Goal: Information Seeking & Learning: Learn about a topic

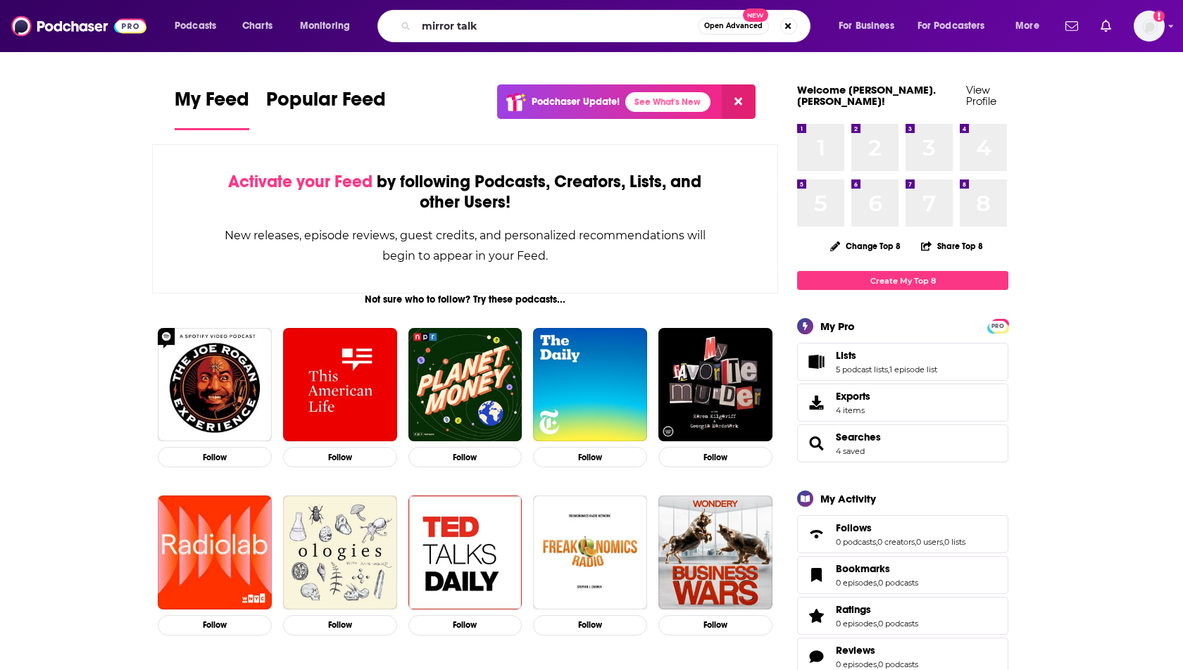
type input "mirror talk"
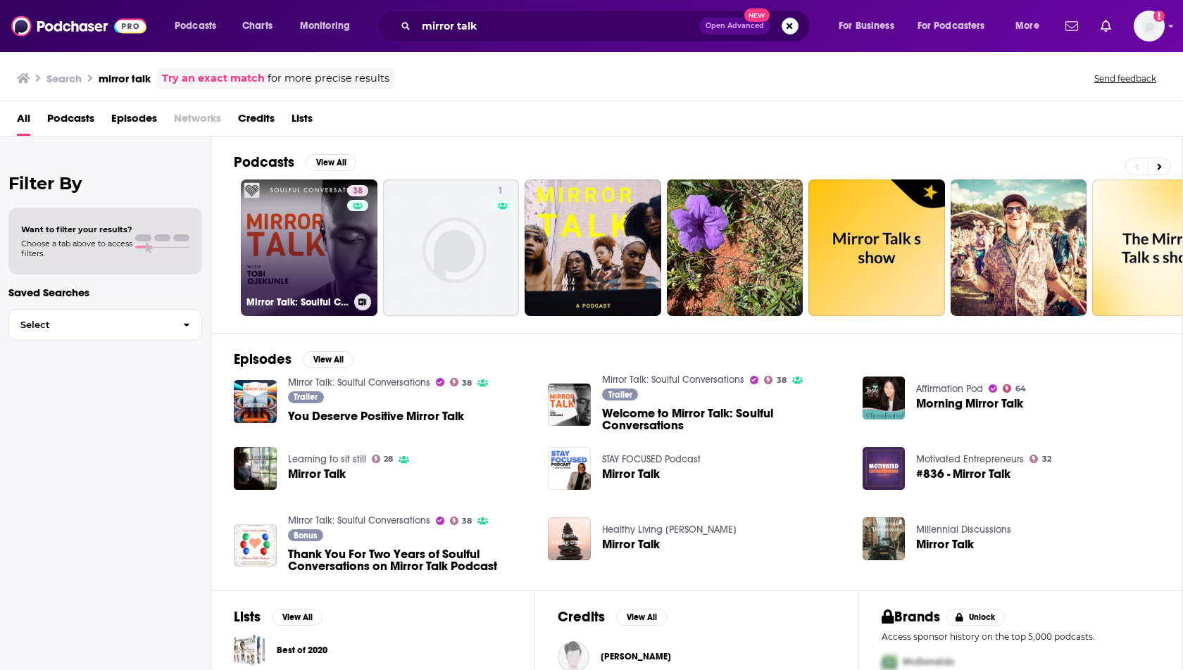
click at [287, 256] on link "38 Mirror Talk: Soulful Conversations" at bounding box center [309, 248] width 137 height 137
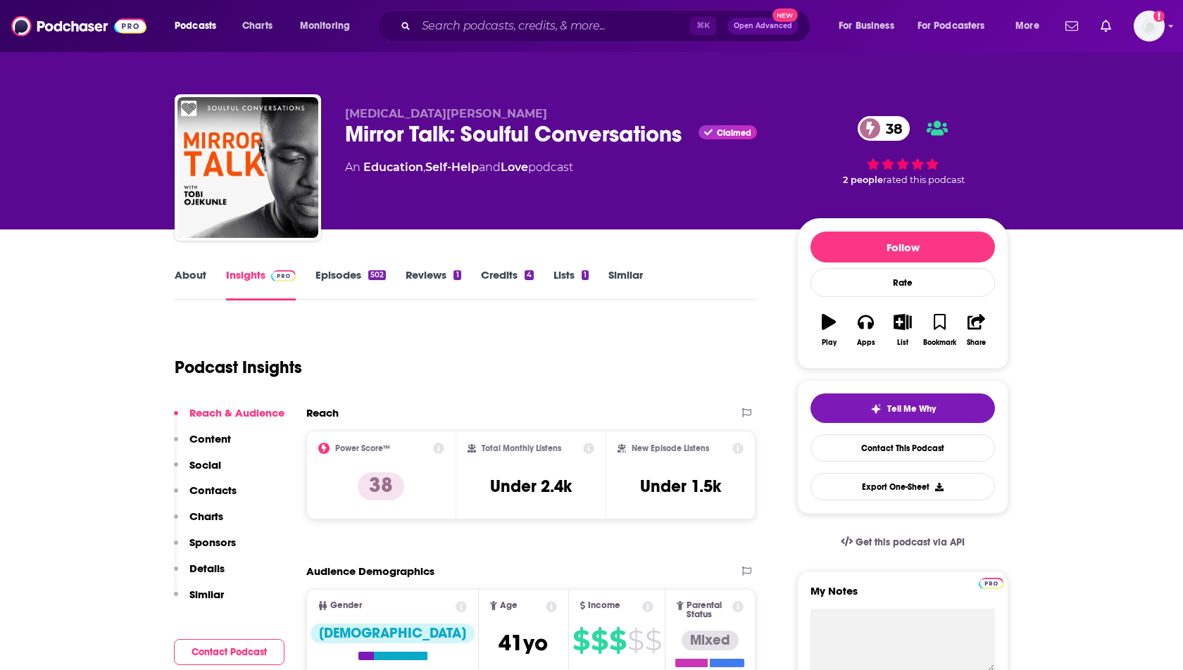
click at [322, 270] on link "Episodes 502" at bounding box center [350, 284] width 70 height 32
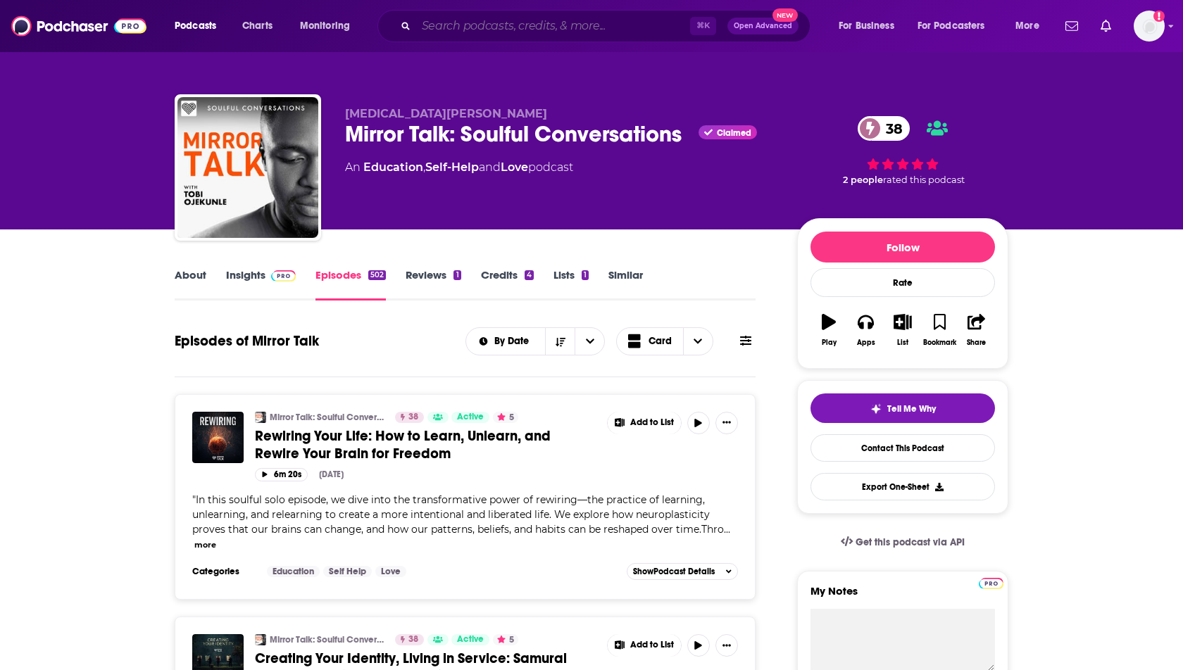
click at [437, 27] on input "Search podcasts, credits, & more..." at bounding box center [553, 26] width 274 height 23
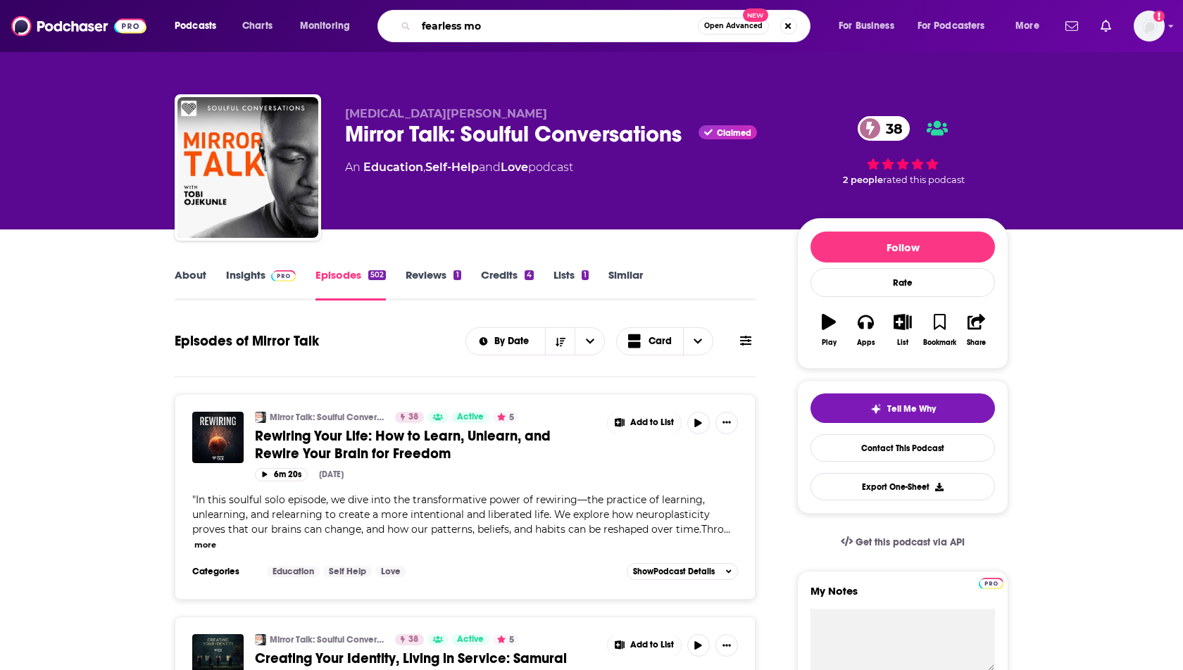
type input "fearless mom"
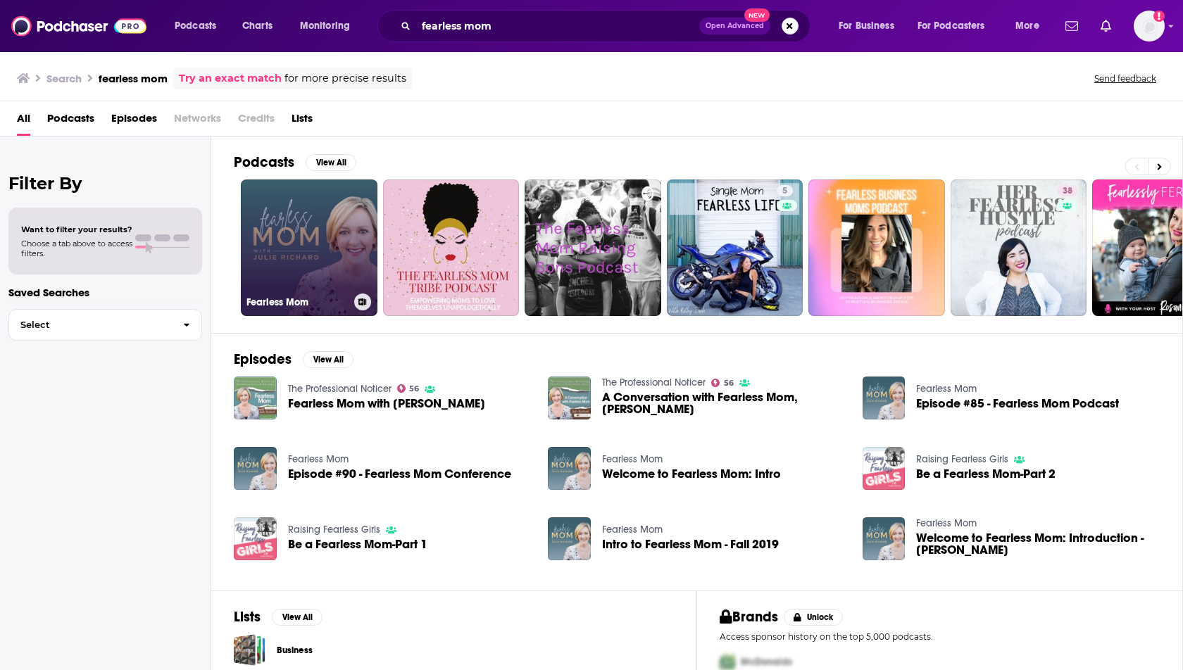
click at [329, 206] on link "Fearless Mom" at bounding box center [309, 248] width 137 height 137
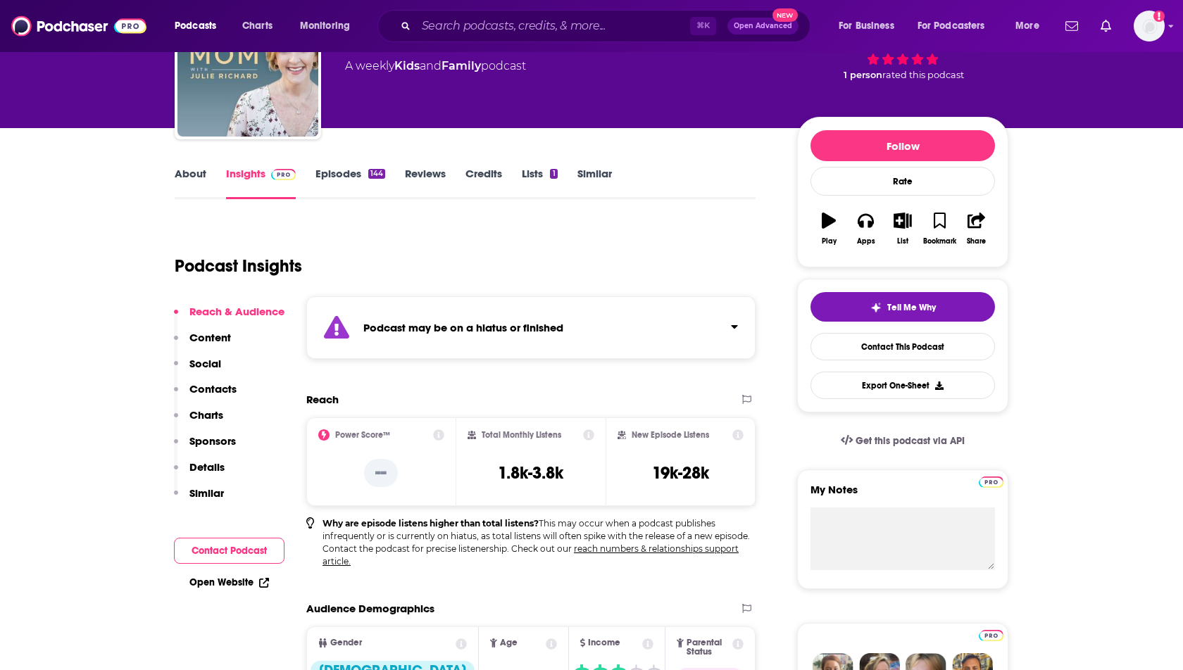
scroll to position [103, 0]
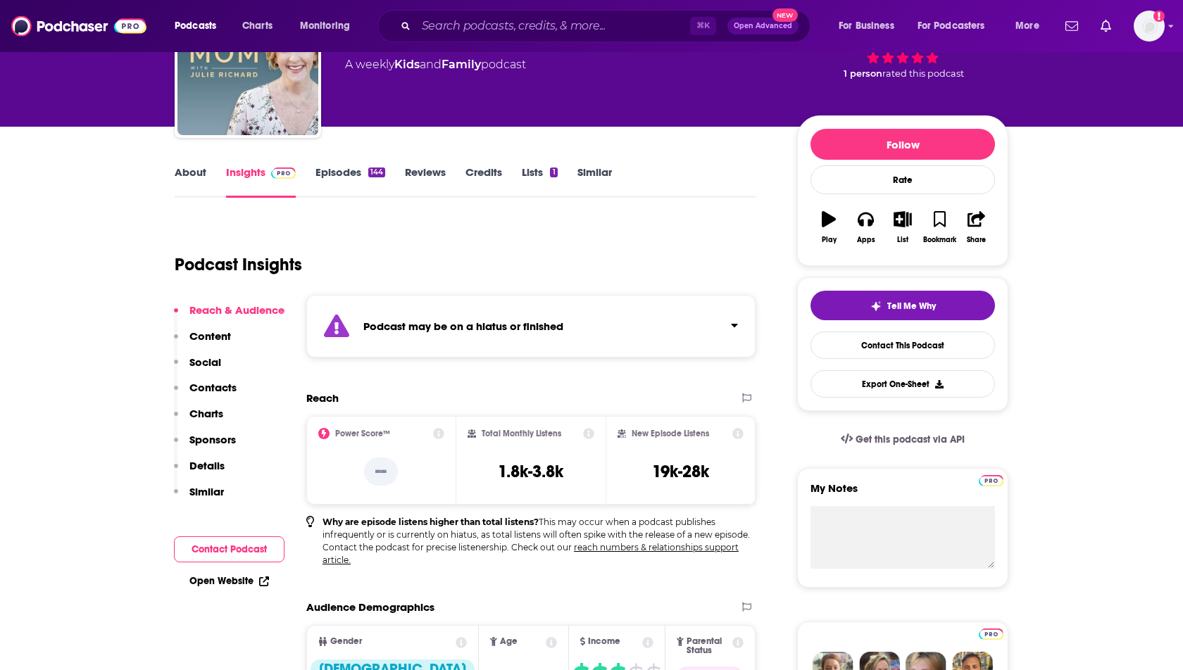
click at [737, 434] on icon at bounding box center [737, 433] width 11 height 11
click at [424, 275] on div "Podcast Insights" at bounding box center [460, 256] width 570 height 72
click at [1158, 18] on icon "Add a profile image" at bounding box center [1159, 16] width 3 height 8
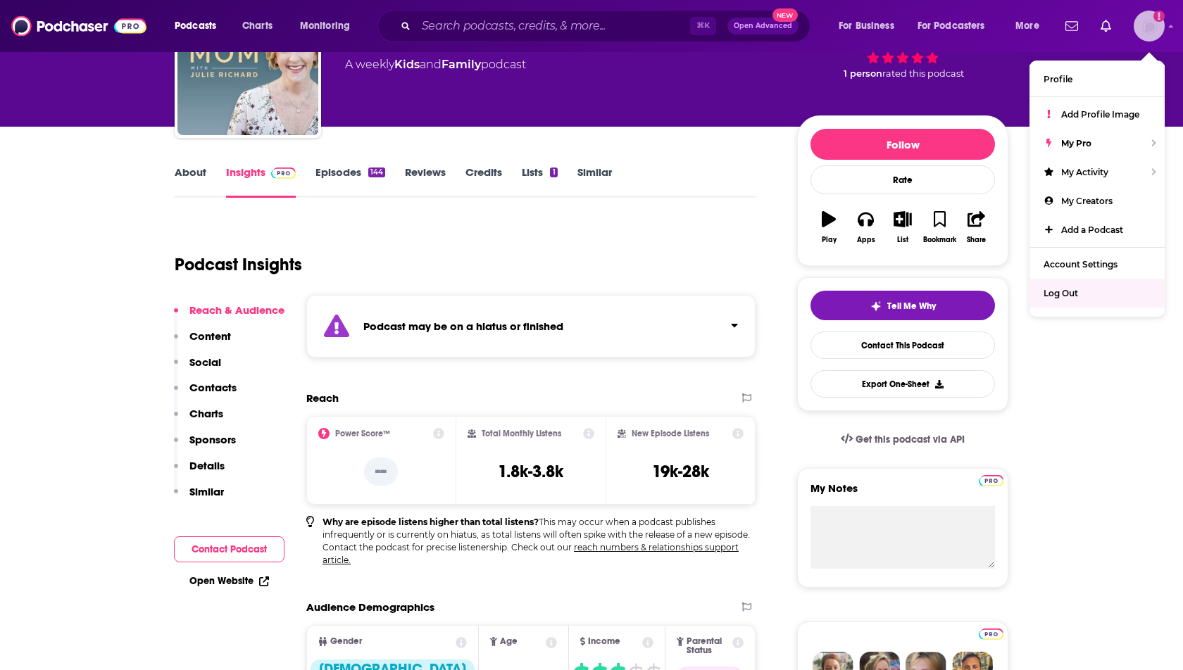
click at [1056, 290] on span "Log Out" at bounding box center [1061, 293] width 35 height 11
